Goal: Information Seeking & Learning: Learn about a topic

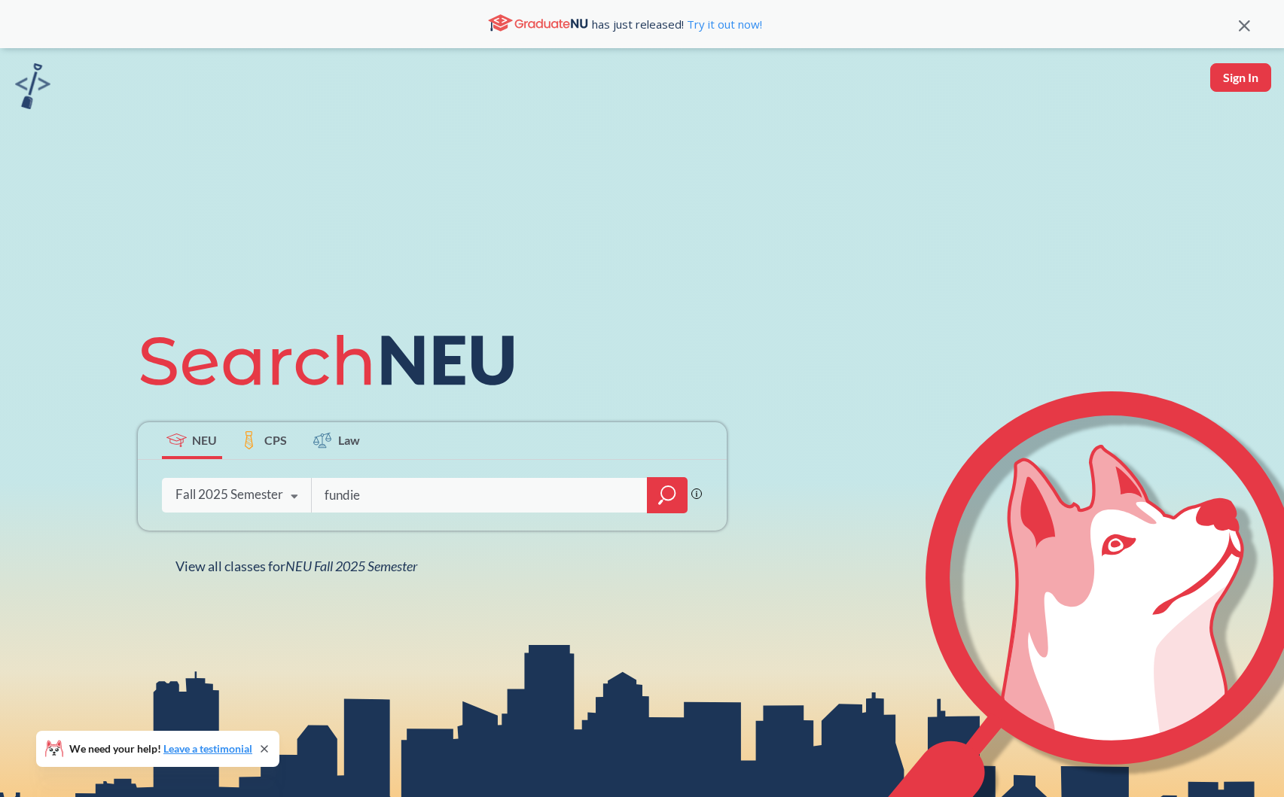
type input "fundies"
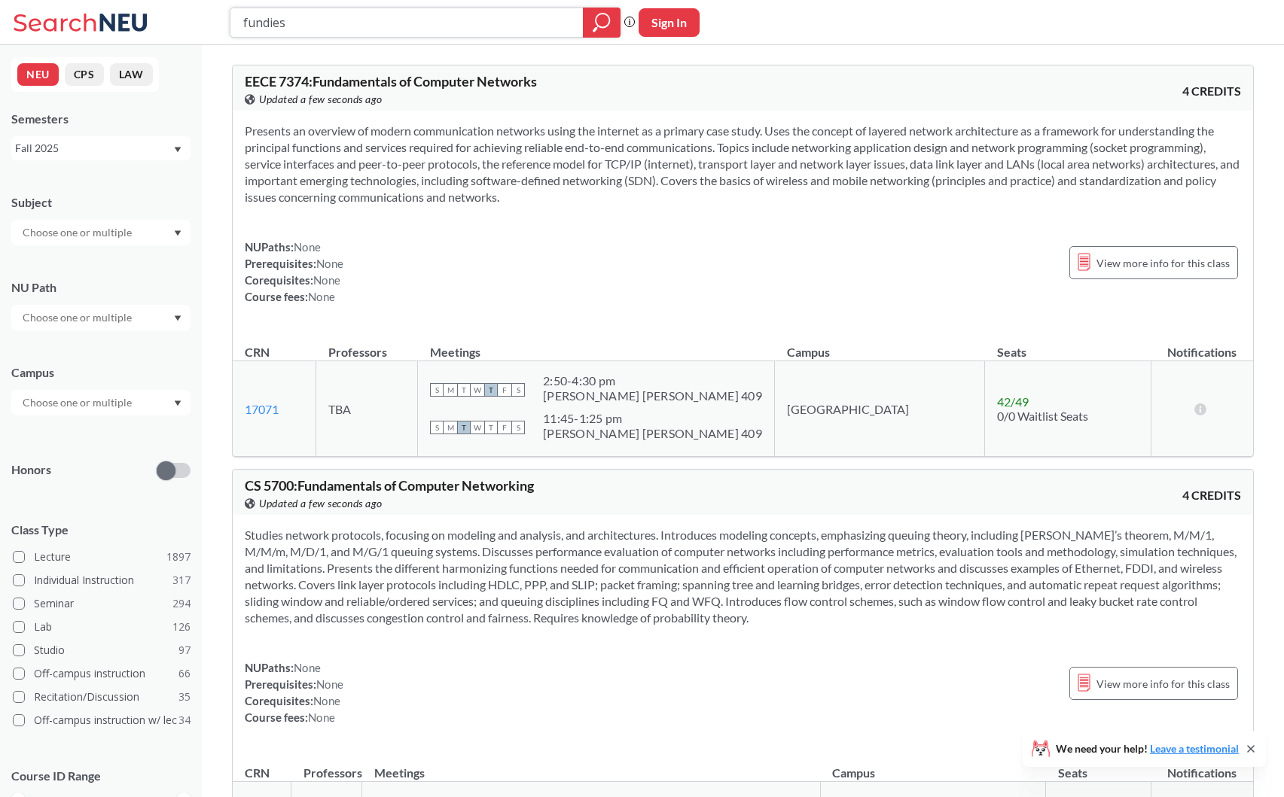
click at [352, 17] on input "fundies" at bounding box center [407, 23] width 330 height 26
drag, startPoint x: 306, startPoint y: 87, endPoint x: 275, endPoint y: 86, distance: 31.7
click at [275, 86] on span "EECE 7374 : Fundamentals of Computer Networks" at bounding box center [391, 81] width 292 height 17
click at [337, 90] on div "EECE 7374 : Fundamentals of Computer Networks View this course on Banner. Updat…" at bounding box center [494, 91] width 498 height 33
click at [312, 23] on input "search" at bounding box center [407, 23] width 330 height 26
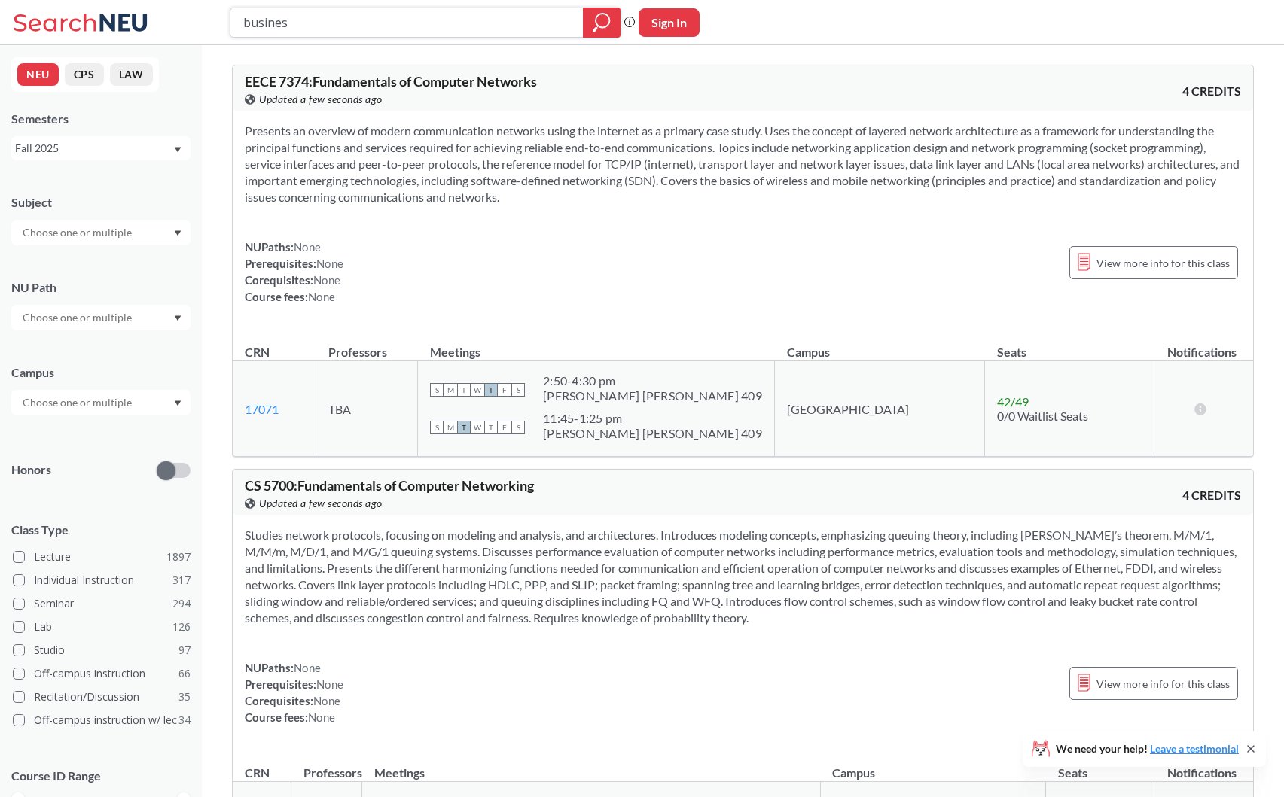
type input "business"
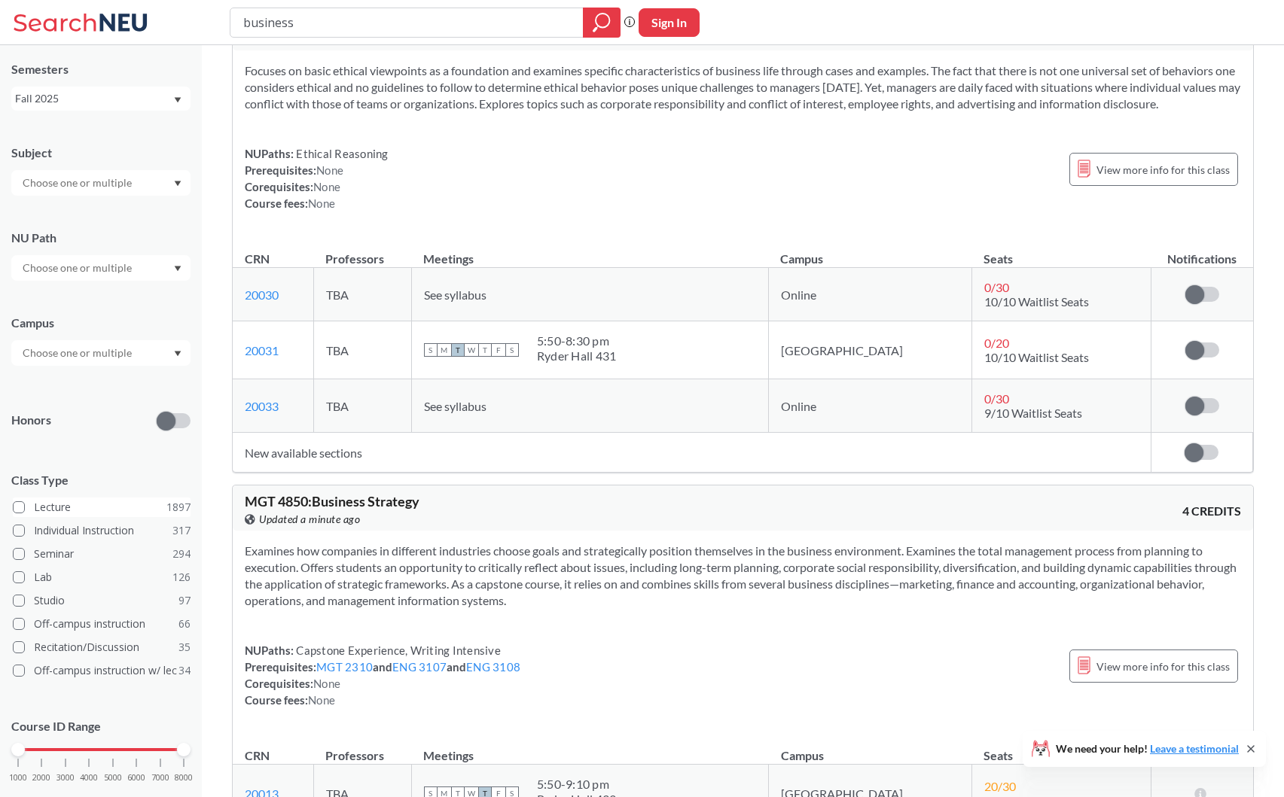
scroll to position [83, 0]
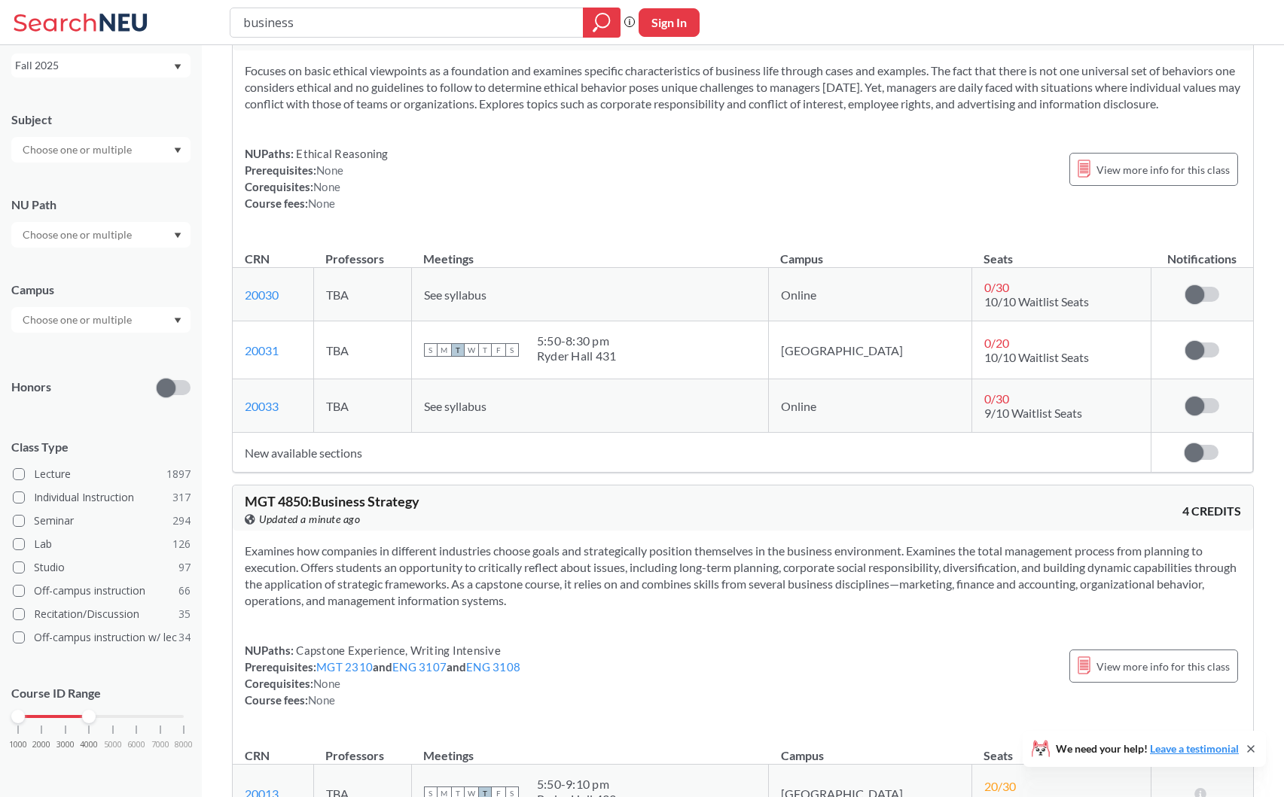
drag, startPoint x: 187, startPoint y: 714, endPoint x: 87, endPoint y: 714, distance: 99.4
click at [87, 714] on div at bounding box center [89, 717] width 14 height 14
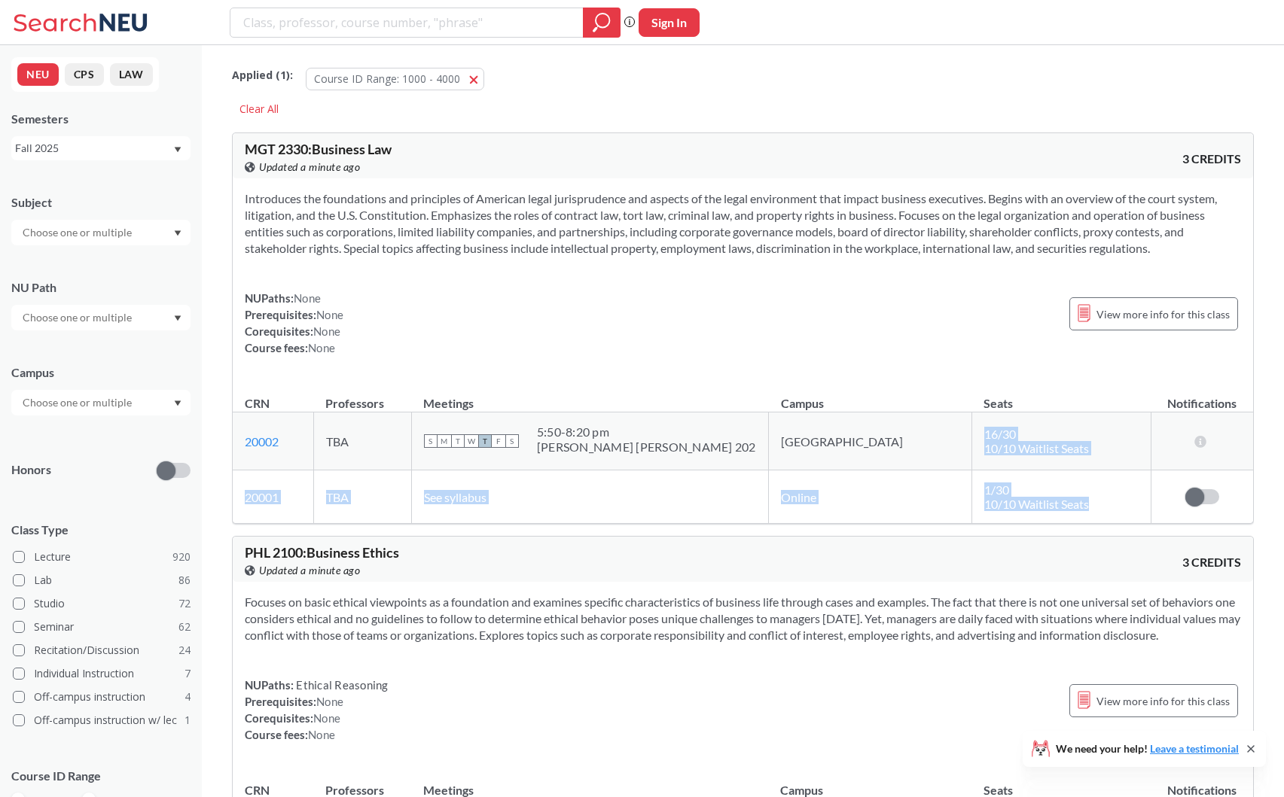
drag, startPoint x: 937, startPoint y: 429, endPoint x: 1044, endPoint y: 516, distance: 138.6
click at [1044, 516] on tbody "20002 View this section on Banner. TBA S M T W T F S 5:50 - 8:20 pm [PERSON_NAM…" at bounding box center [743, 468] width 1020 height 111
click at [1058, 494] on td "1 / 30 10/10 Waitlist Seats" at bounding box center [1060, 497] width 179 height 53
click at [87, 74] on button "CPS" at bounding box center [84, 74] width 39 height 23
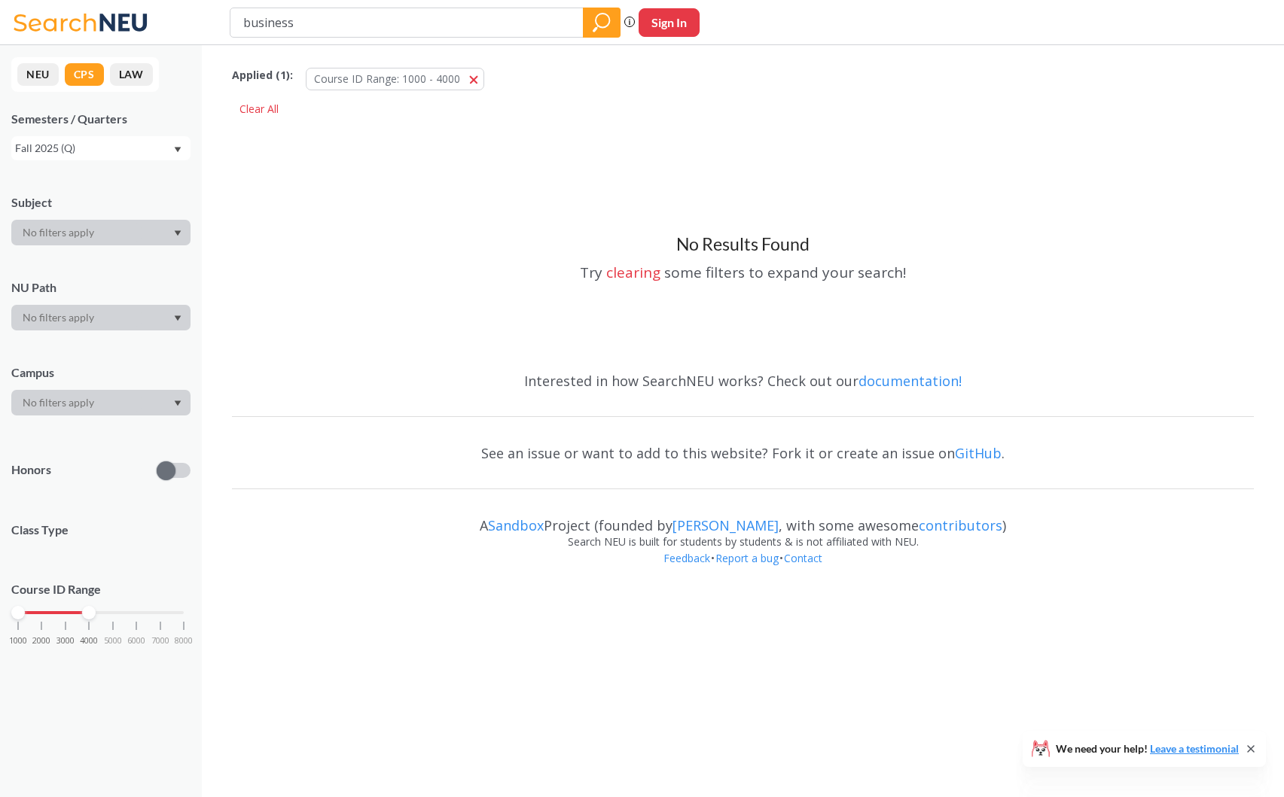
click at [46, 69] on button "NEU" at bounding box center [37, 74] width 41 height 23
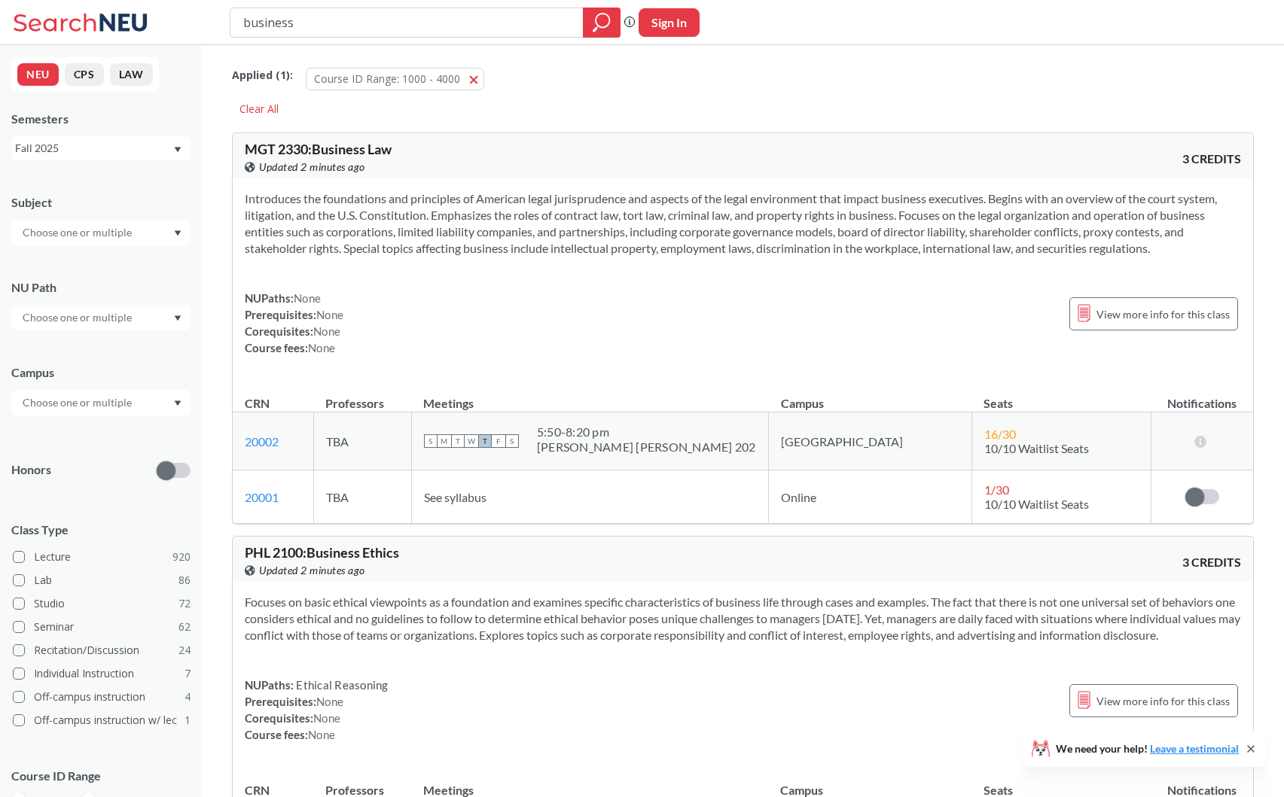
click at [124, 25] on icon at bounding box center [83, 23] width 140 height 30
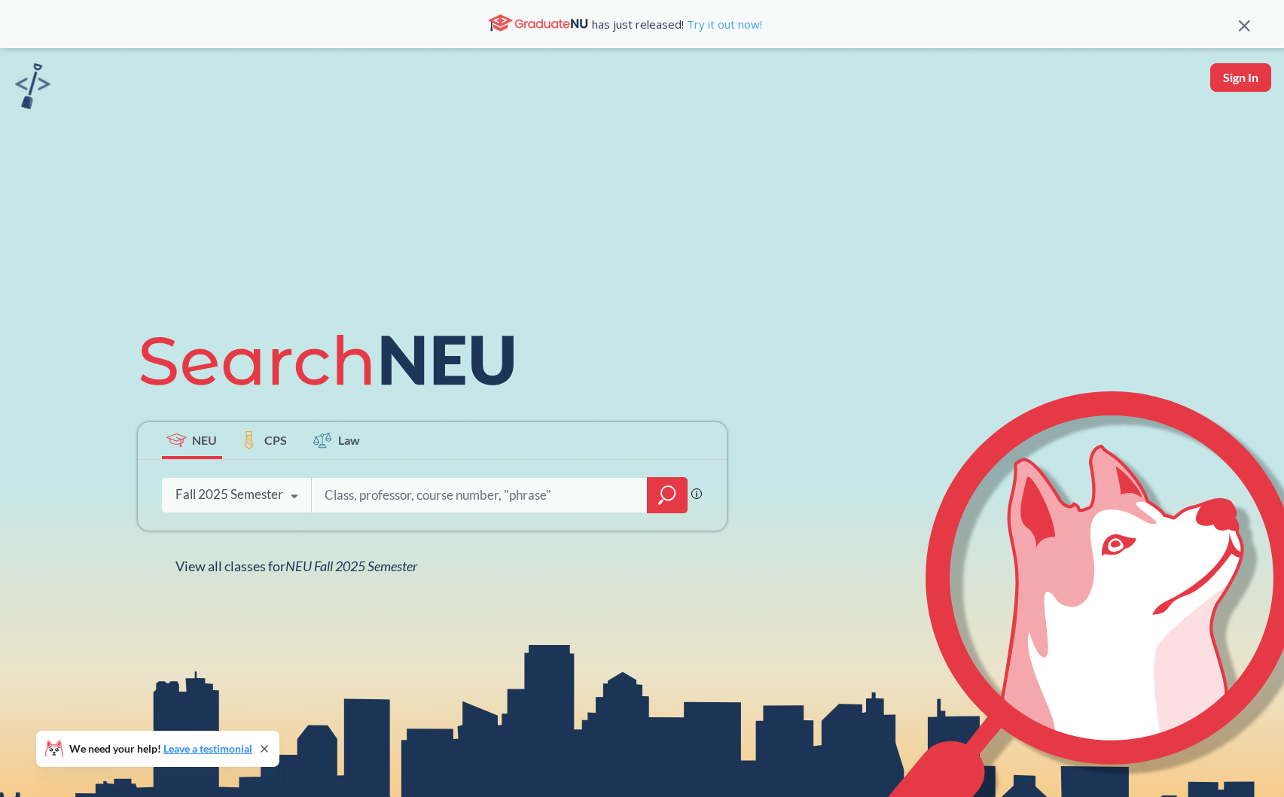
click at [720, 28] on link "Try it out now!" at bounding box center [723, 24] width 78 height 15
click at [283, 433] on span "CPS" at bounding box center [275, 439] width 23 height 17
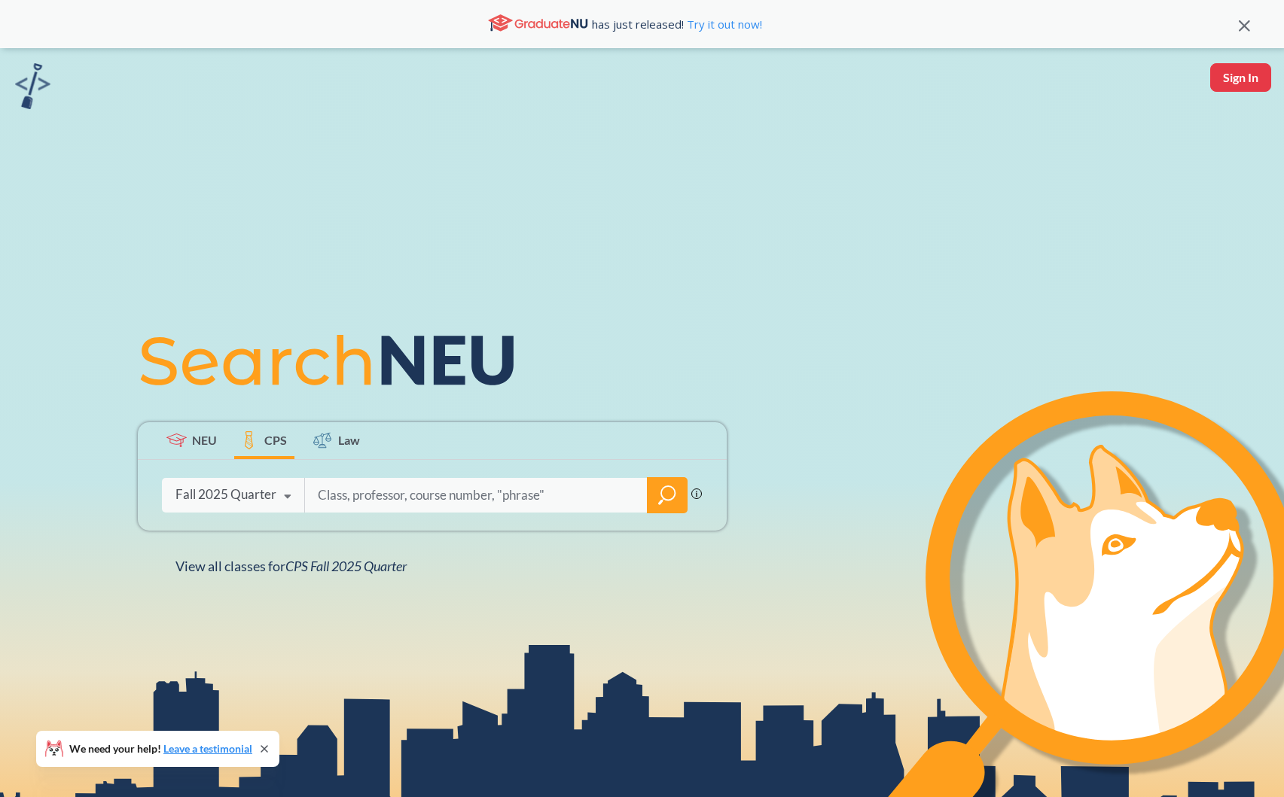
click at [678, 498] on div at bounding box center [667, 495] width 41 height 36
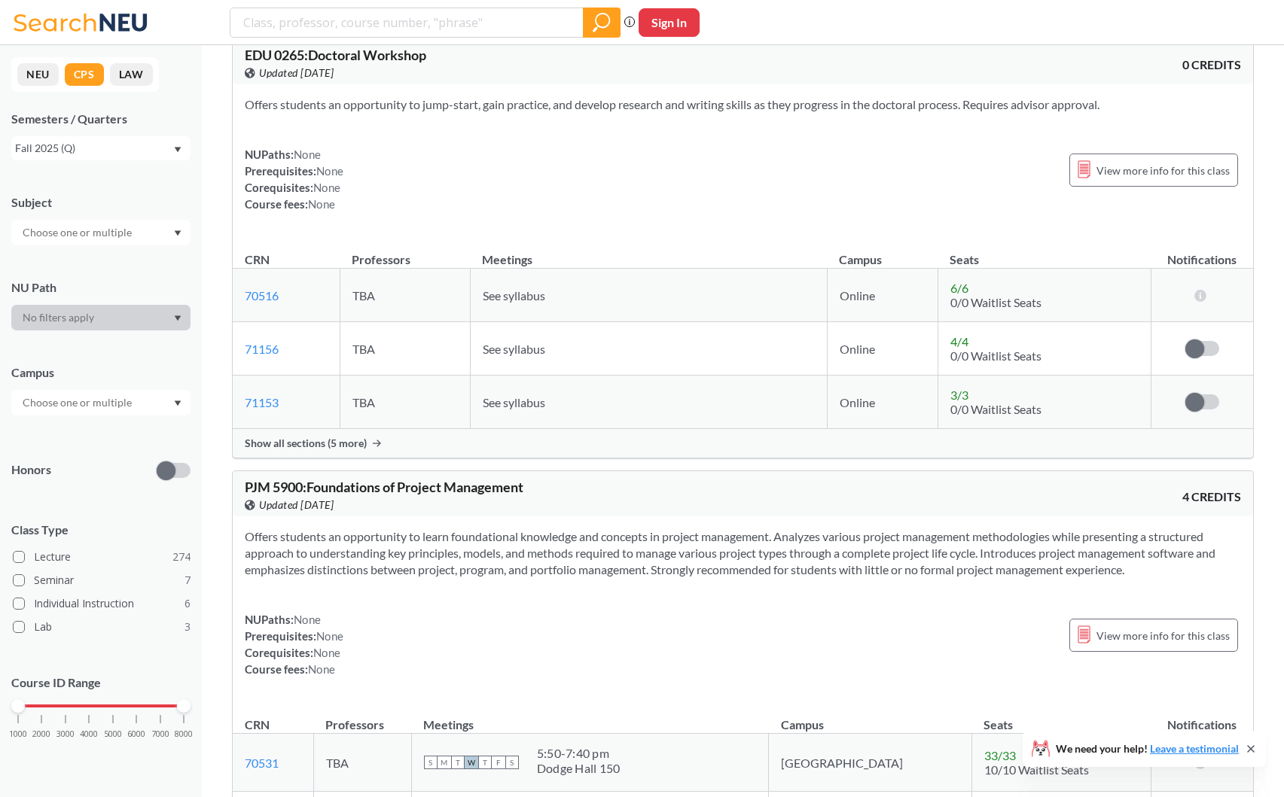
scroll to position [29, 0]
click at [135, 69] on button "LAW" at bounding box center [131, 74] width 43 height 23
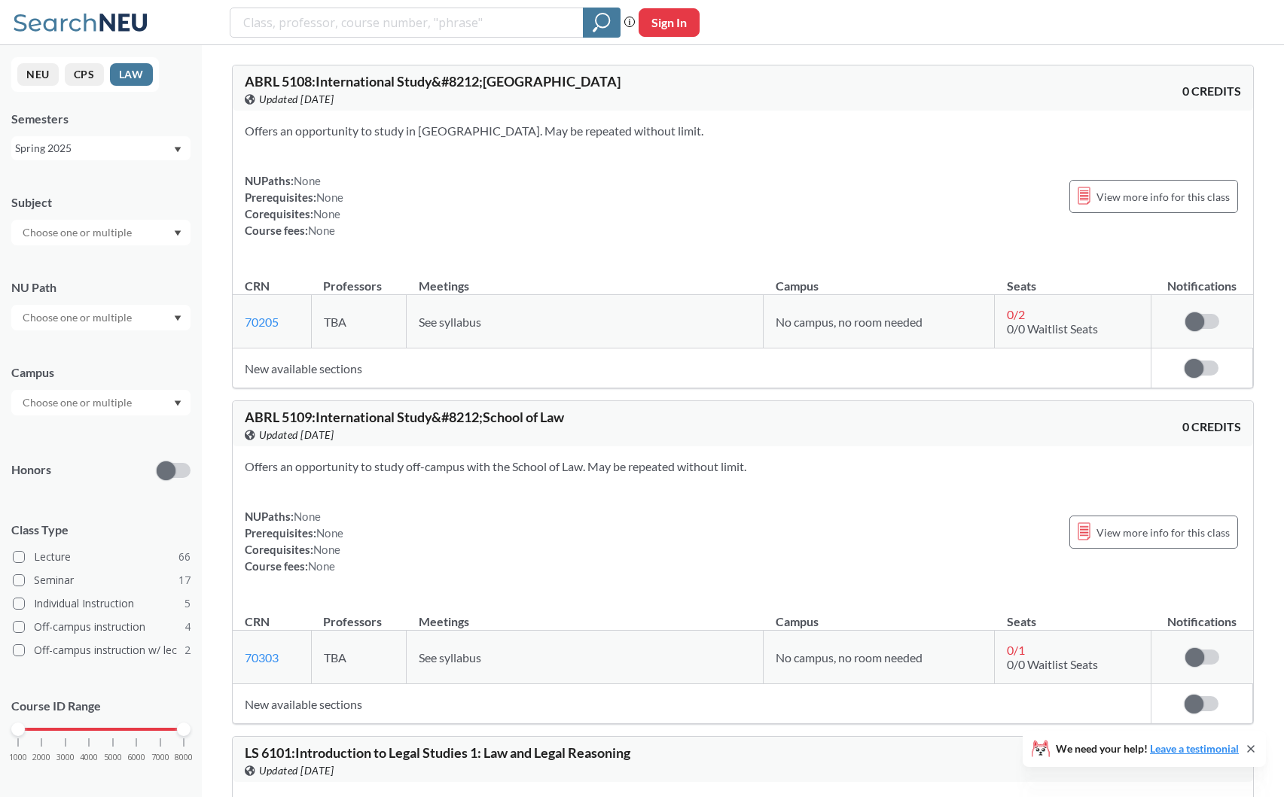
click at [84, 75] on button "CPS" at bounding box center [84, 74] width 39 height 23
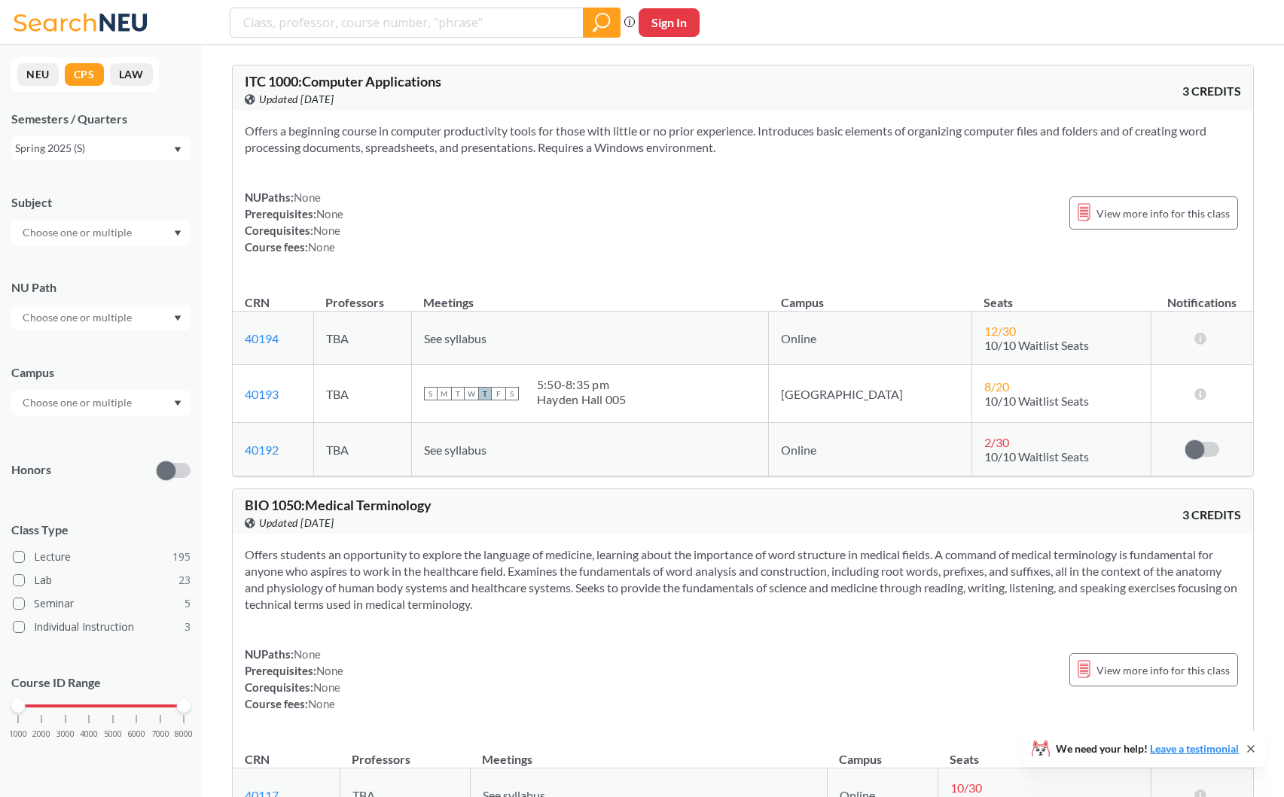
click at [157, 147] on div "Spring 2025 (S)" at bounding box center [93, 148] width 157 height 17
click at [169, 148] on div "Spring 2025 (S)" at bounding box center [93, 148] width 157 height 17
click at [24, 80] on button "NEU" at bounding box center [37, 74] width 41 height 23
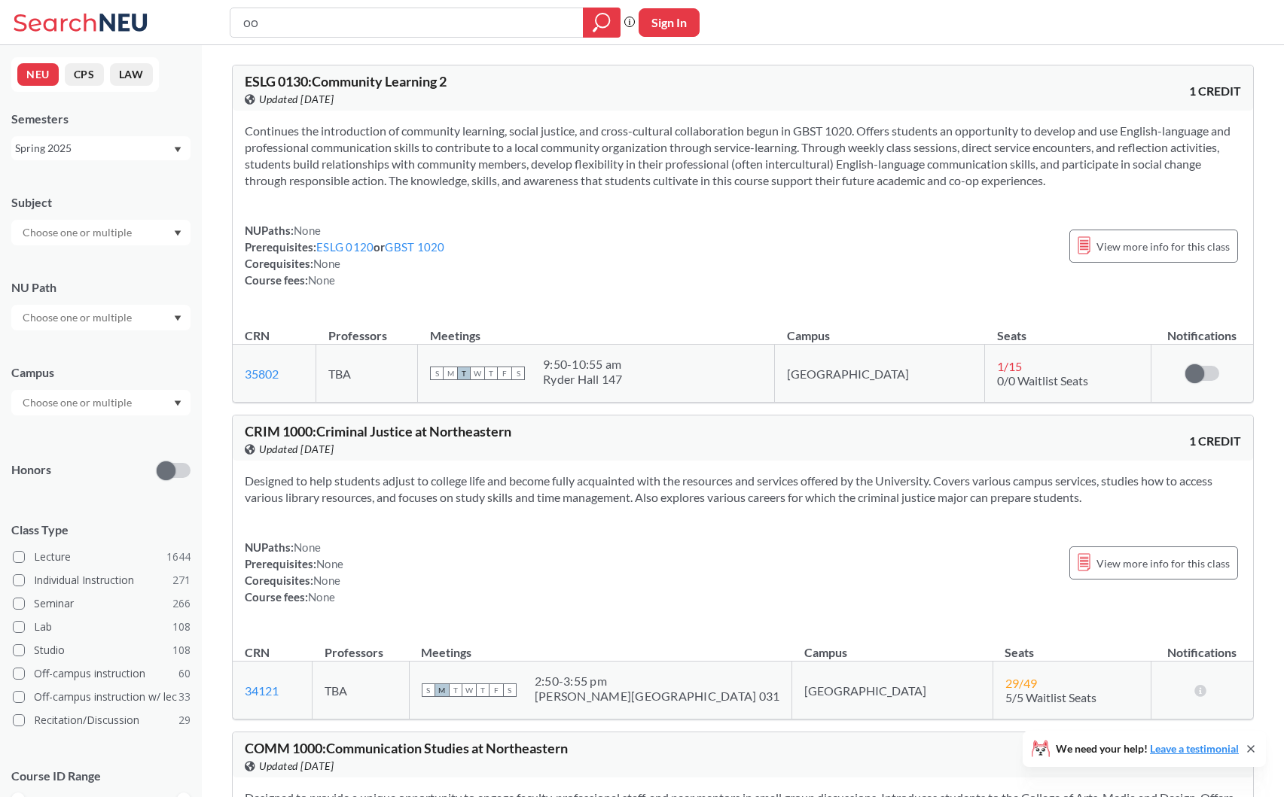
type input "ood"
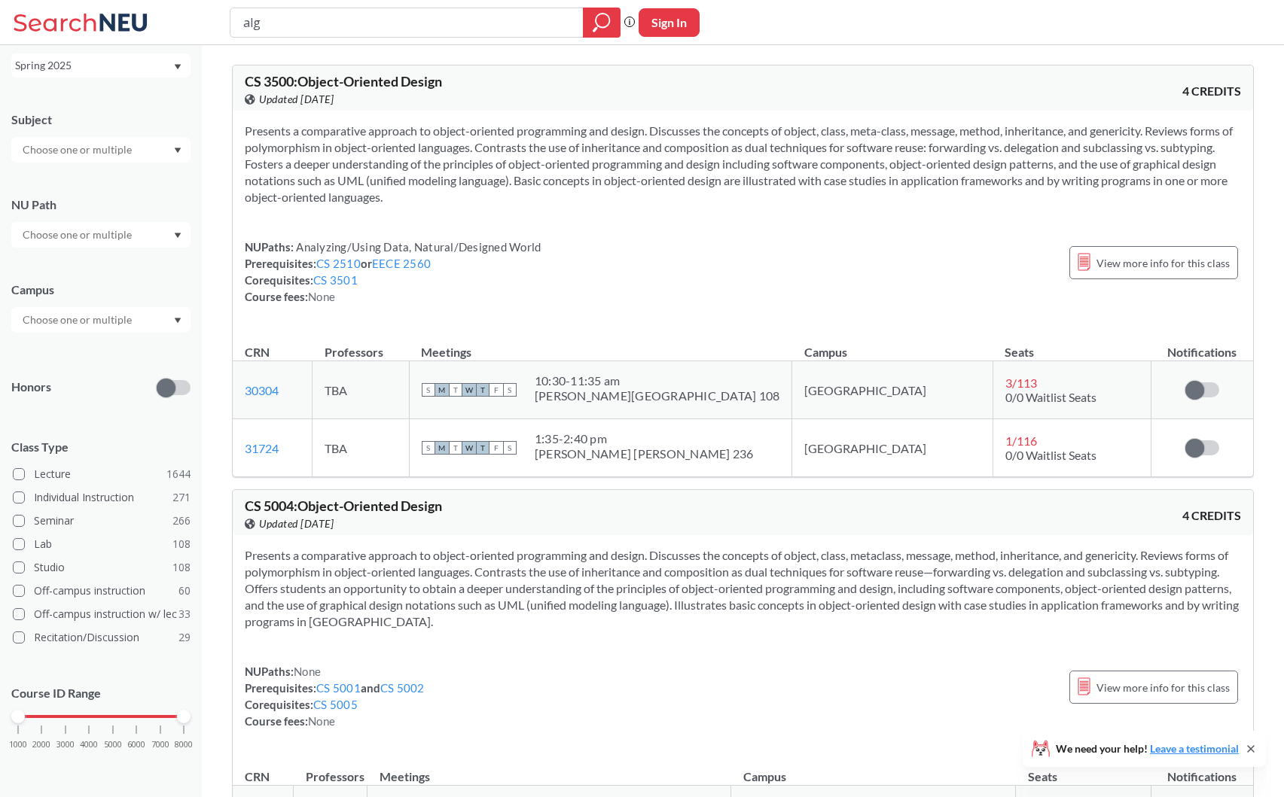
type input "algo"
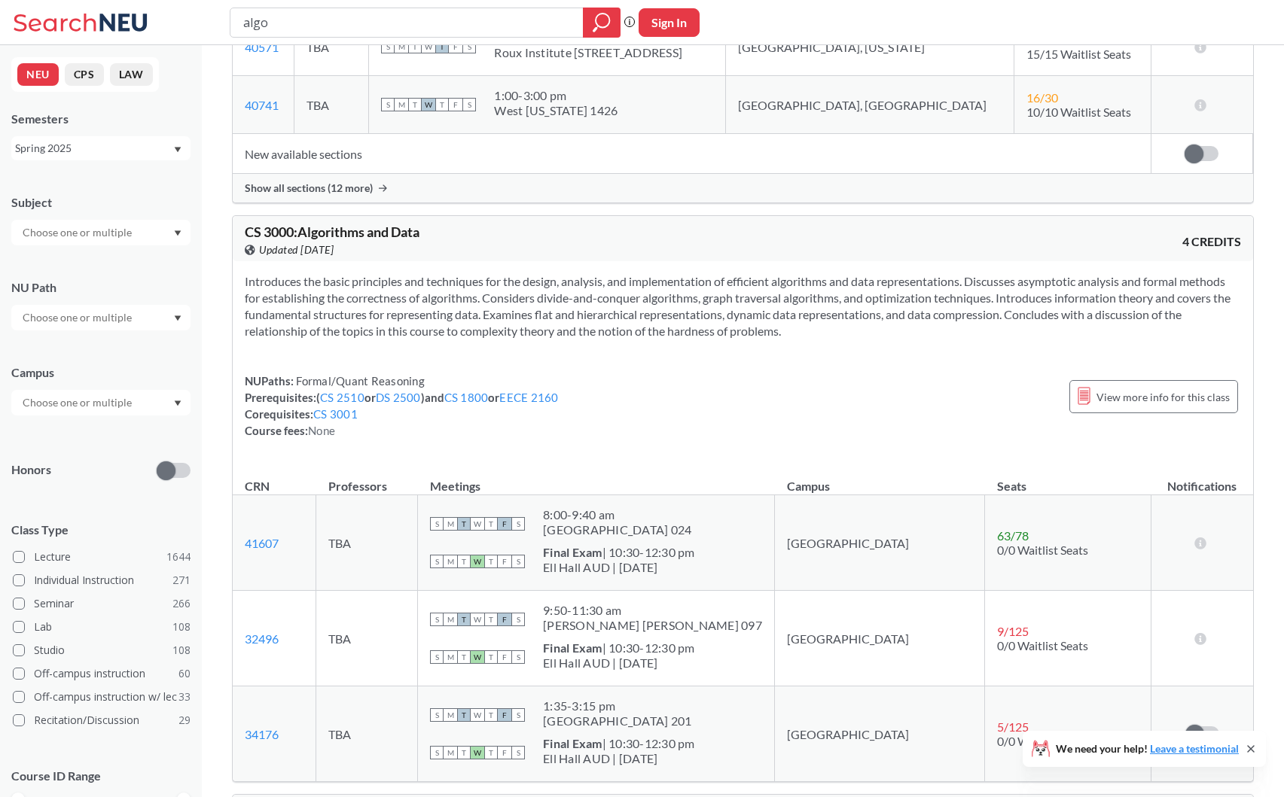
scroll to position [397, 0]
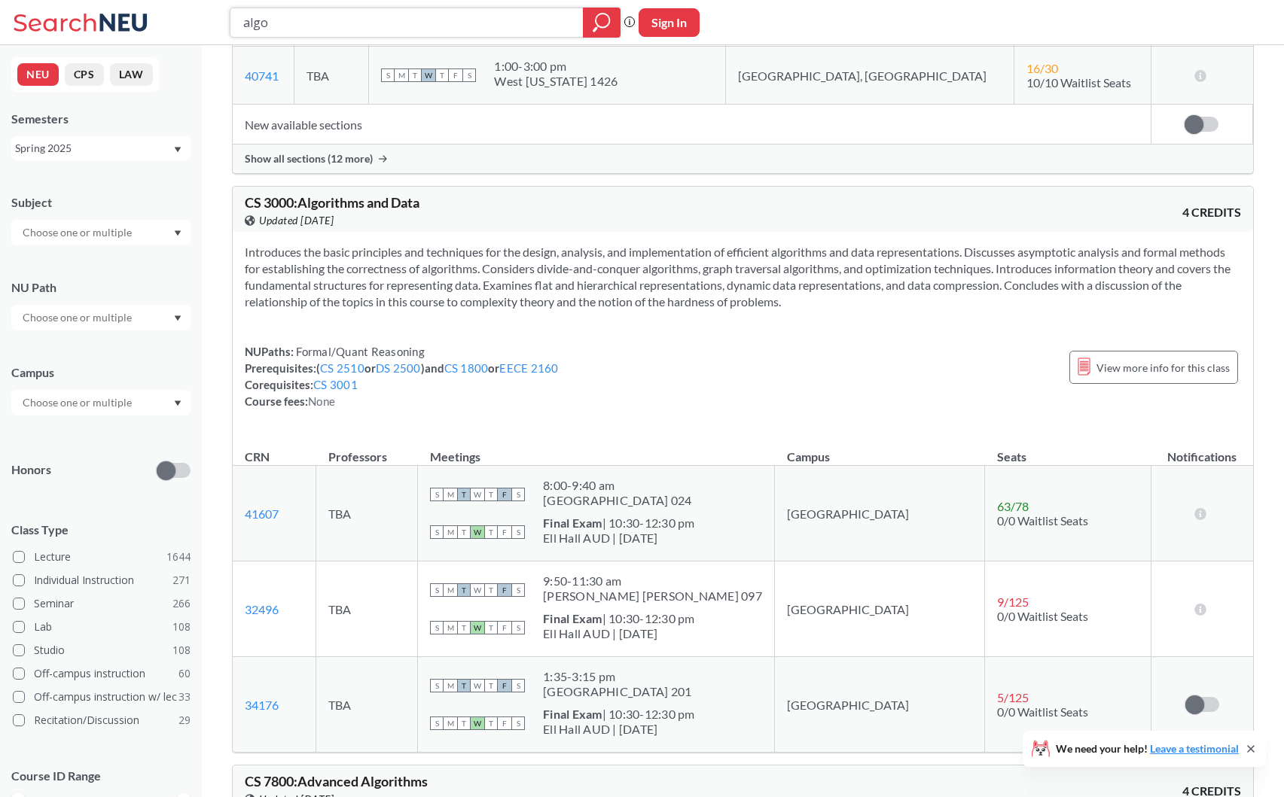
type input "m"
type input "[PERSON_NAME]"
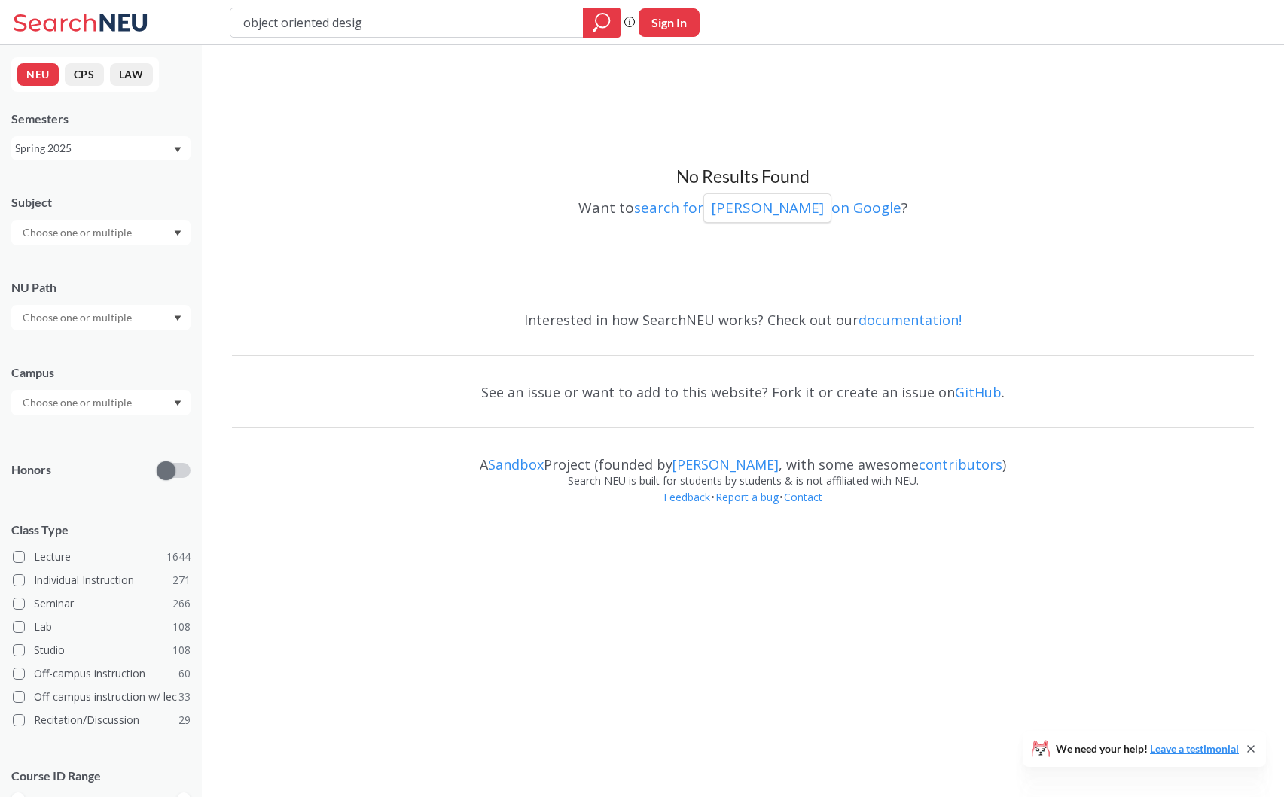
type input "object oriented design"
